Goal: Navigation & Orientation: Find specific page/section

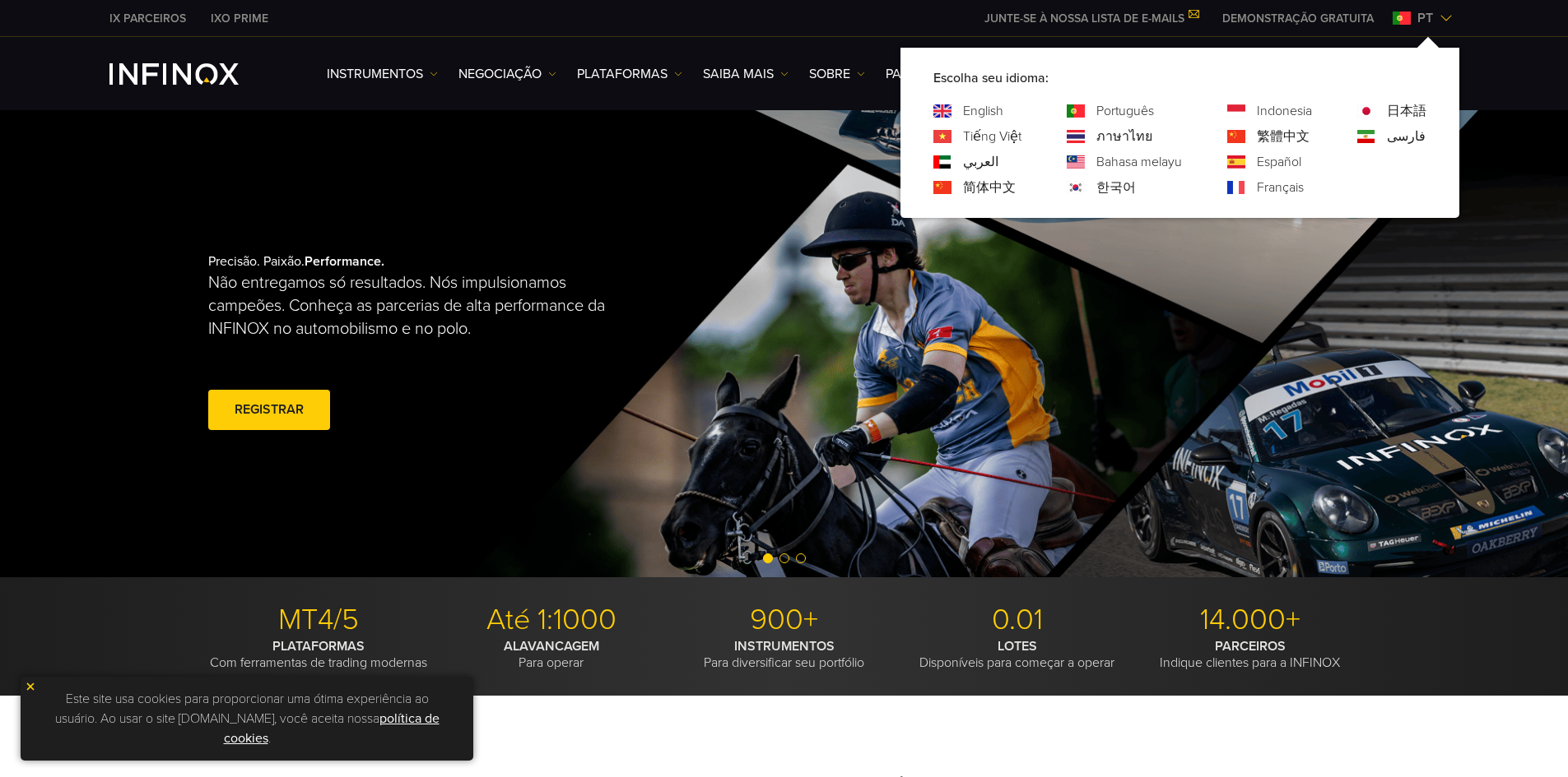
click at [962, 108] on div "English" at bounding box center [977, 111] width 88 height 20
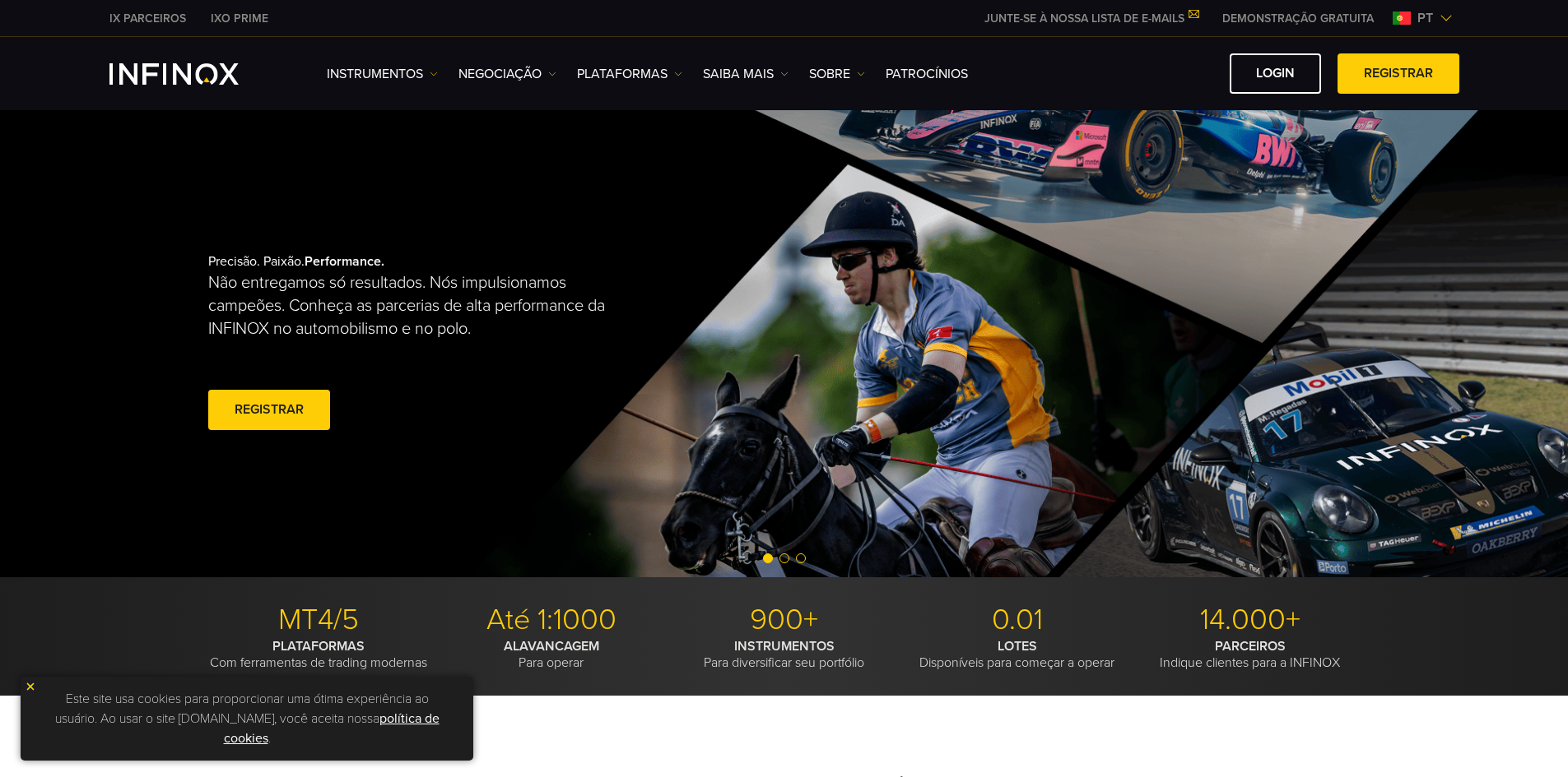
click at [1427, 18] on span "pt" at bounding box center [1425, 17] width 29 height 20
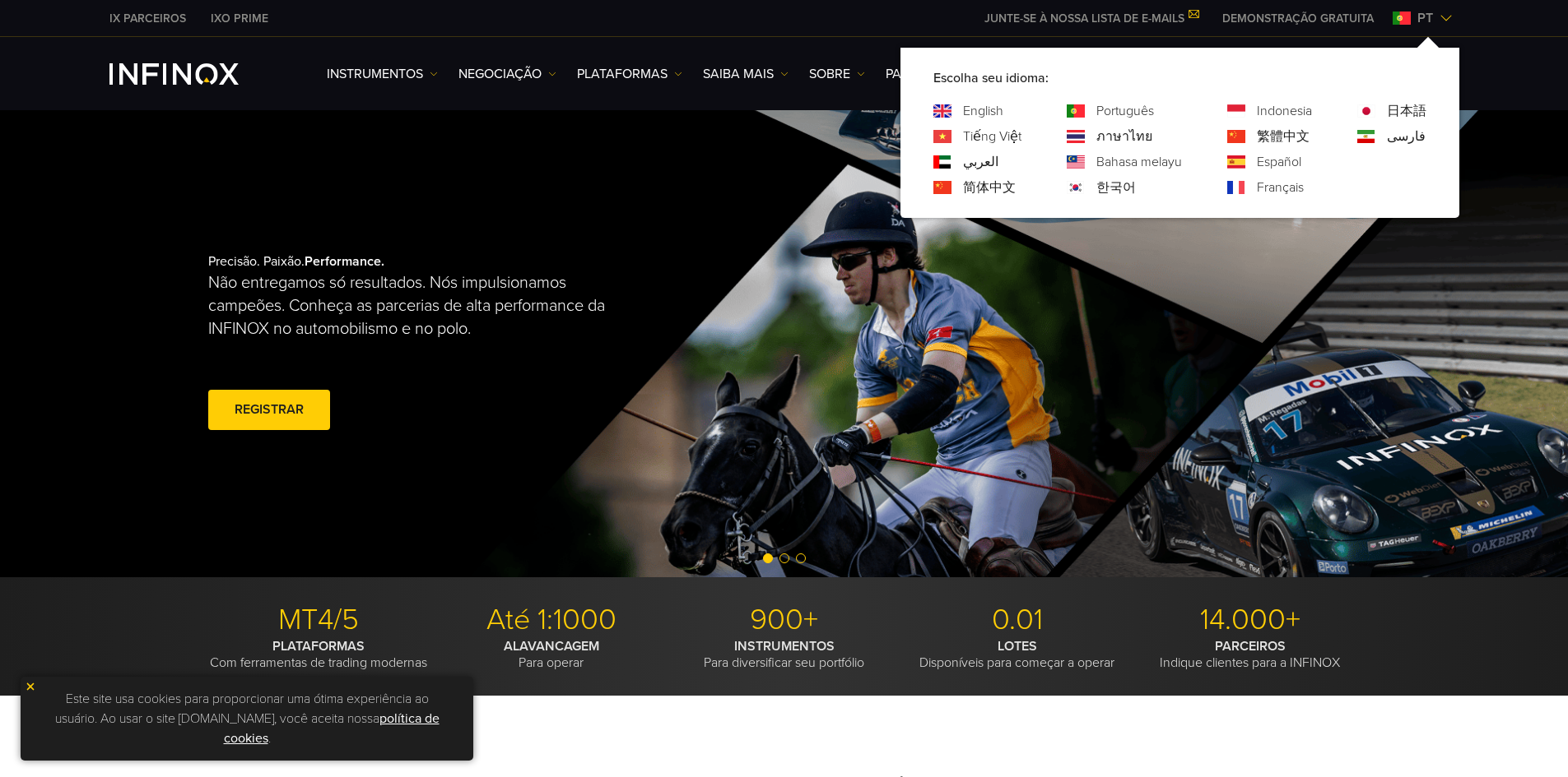
click at [984, 113] on link "English" at bounding box center [983, 111] width 40 height 20
